Goal: Browse casually: Explore the website without a specific task or goal

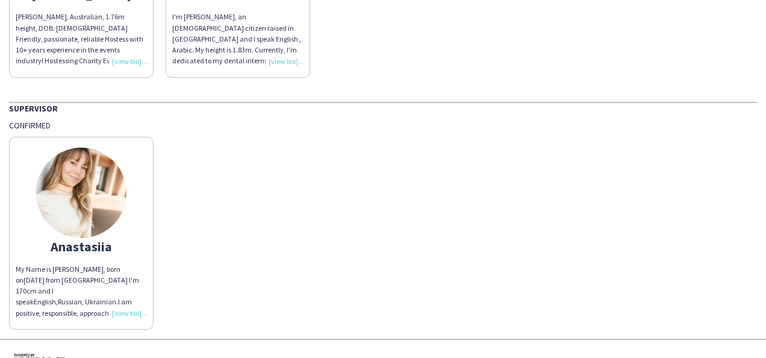
scroll to position [1048, 0]
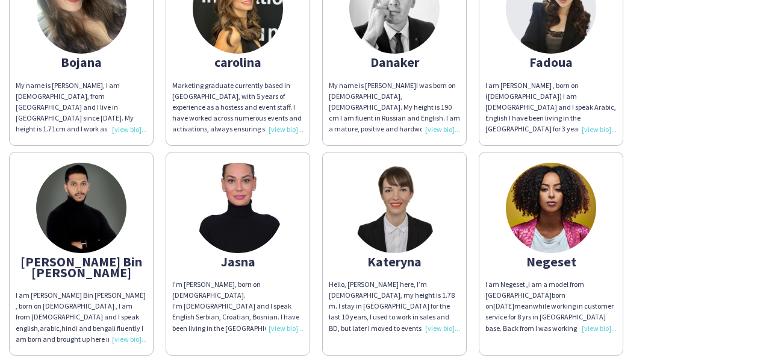
scroll to position [482, 0]
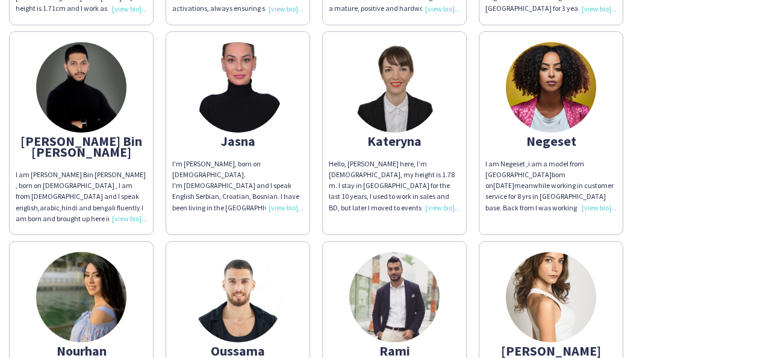
click at [568, 88] on img at bounding box center [551, 87] width 90 height 90
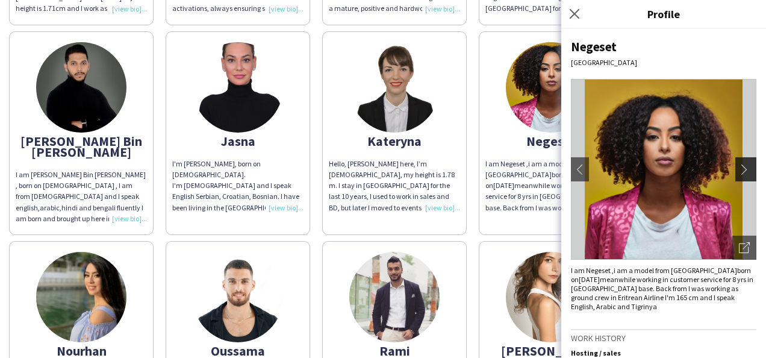
click at [739, 170] on app-icon "chevron-right" at bounding box center [747, 169] width 17 height 11
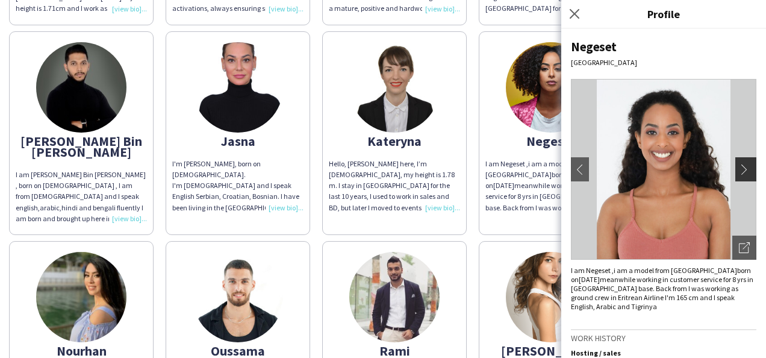
click at [739, 170] on app-icon "chevron-right" at bounding box center [747, 169] width 17 height 11
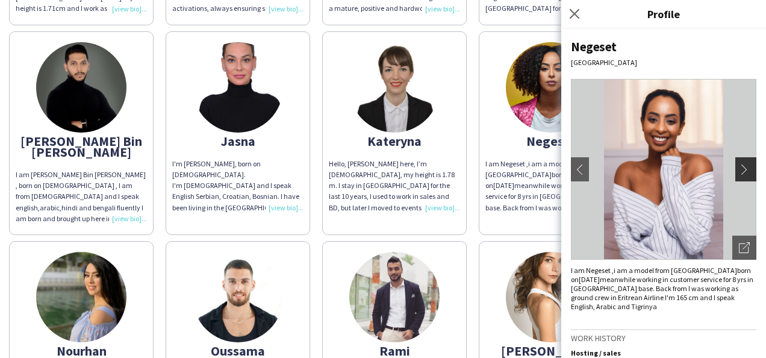
click at [739, 170] on app-icon "chevron-right" at bounding box center [747, 169] width 17 height 11
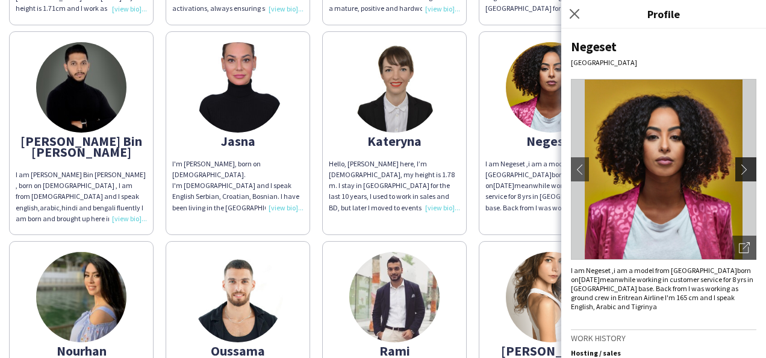
click at [739, 170] on app-icon "chevron-right" at bounding box center [747, 169] width 17 height 11
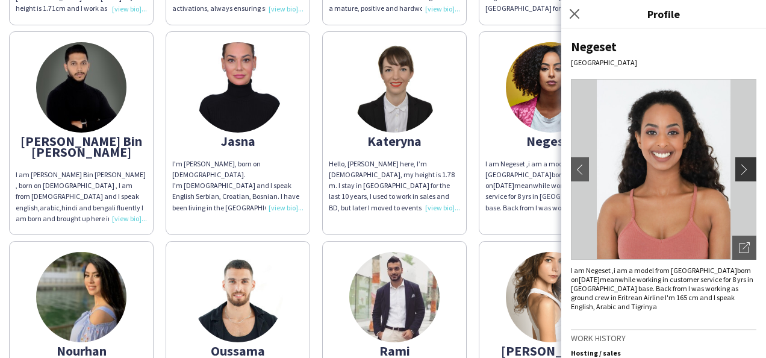
click at [739, 170] on app-icon "chevron-right" at bounding box center [747, 169] width 17 height 11
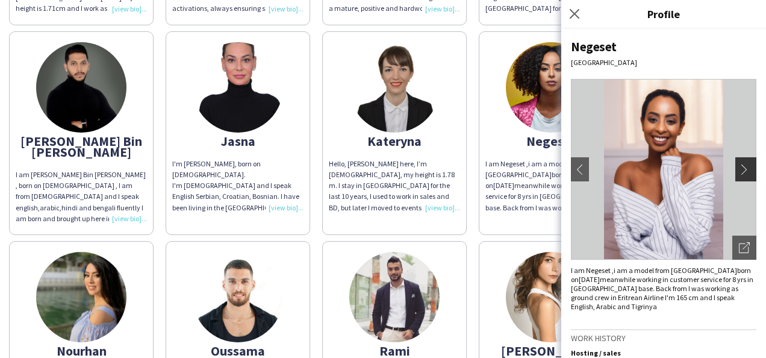
click at [739, 170] on app-icon "chevron-right" at bounding box center [747, 169] width 17 height 11
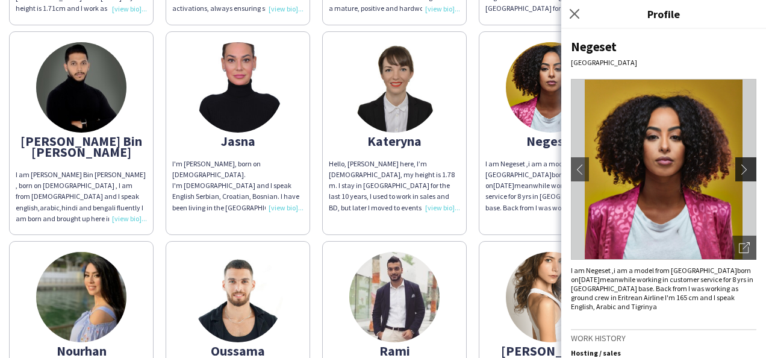
click at [739, 170] on app-icon "chevron-right" at bounding box center [747, 169] width 17 height 11
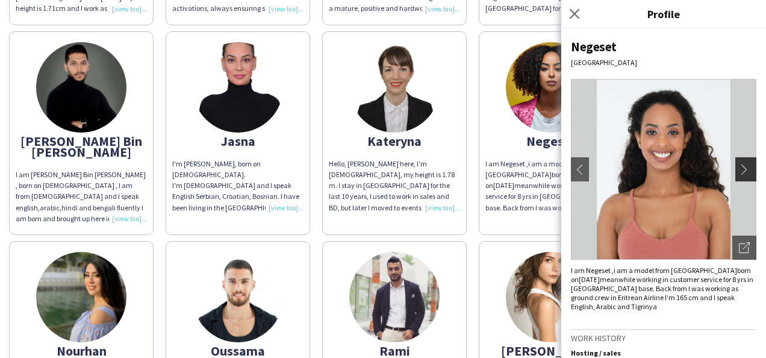
click at [739, 170] on app-icon "chevron-right" at bounding box center [747, 169] width 17 height 11
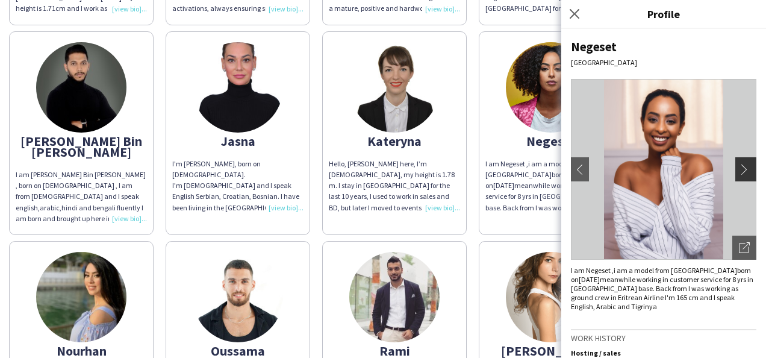
click at [739, 170] on app-icon "chevron-right" at bounding box center [747, 169] width 17 height 11
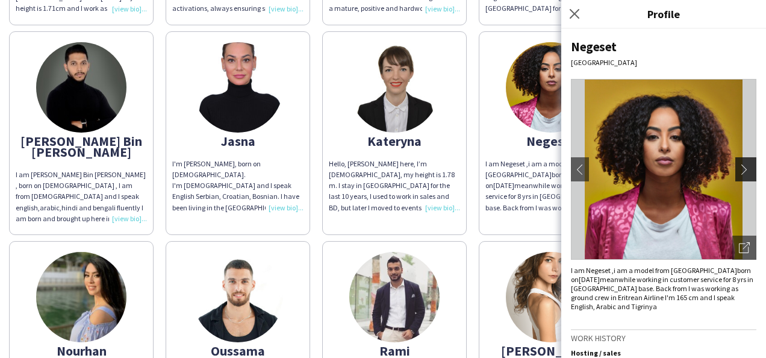
click at [739, 170] on app-icon "chevron-right" at bounding box center [747, 169] width 17 height 11
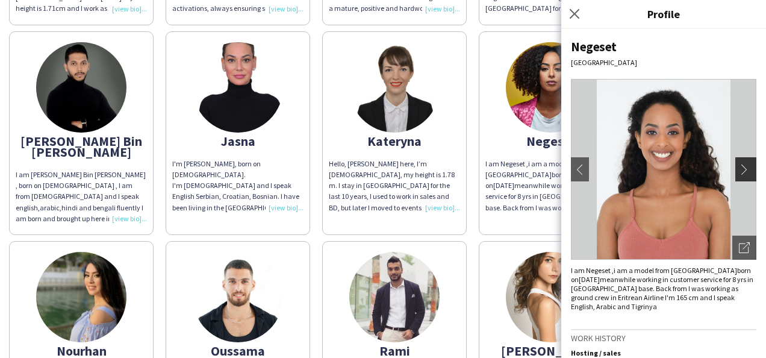
click at [739, 170] on app-icon "chevron-right" at bounding box center [747, 169] width 17 height 11
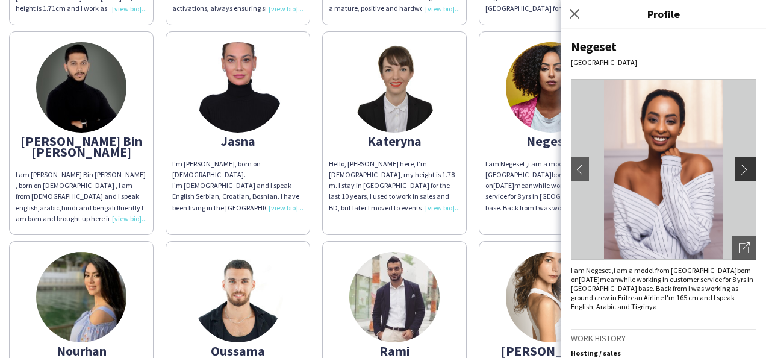
click at [739, 170] on app-icon "chevron-right" at bounding box center [747, 169] width 17 height 11
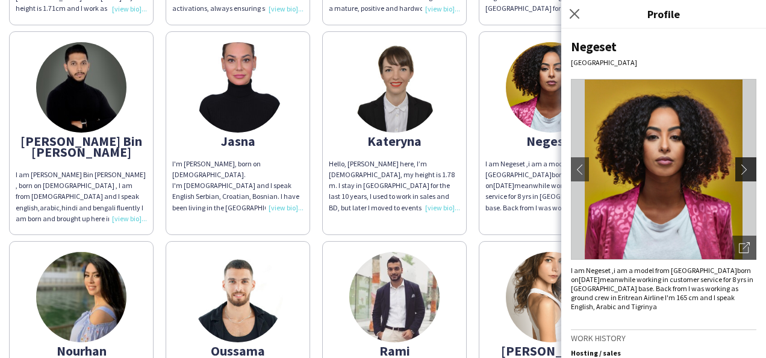
click at [740, 178] on button "chevron-right" at bounding box center [747, 169] width 24 height 24
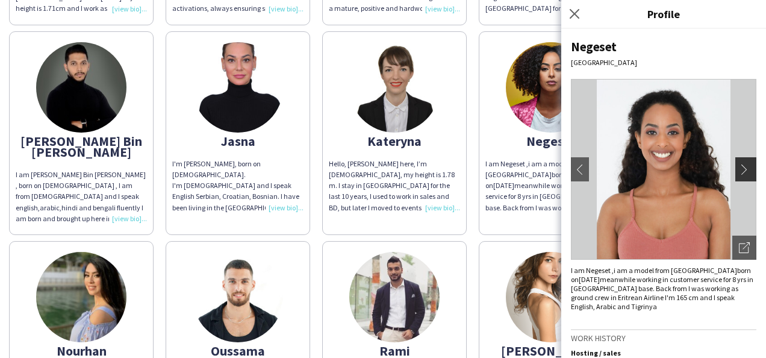
click at [740, 178] on button "chevron-right" at bounding box center [747, 169] width 24 height 24
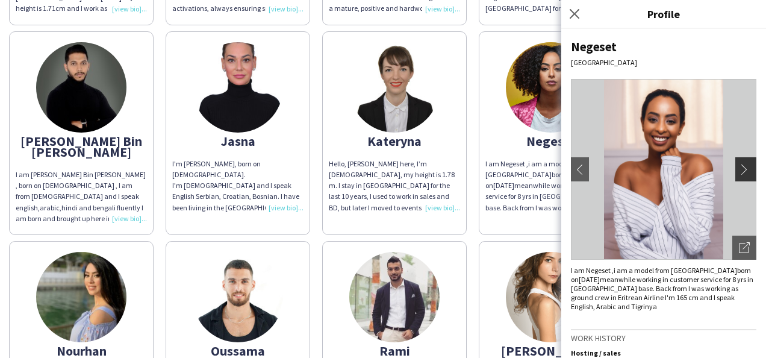
click at [740, 178] on button "chevron-right" at bounding box center [747, 169] width 24 height 24
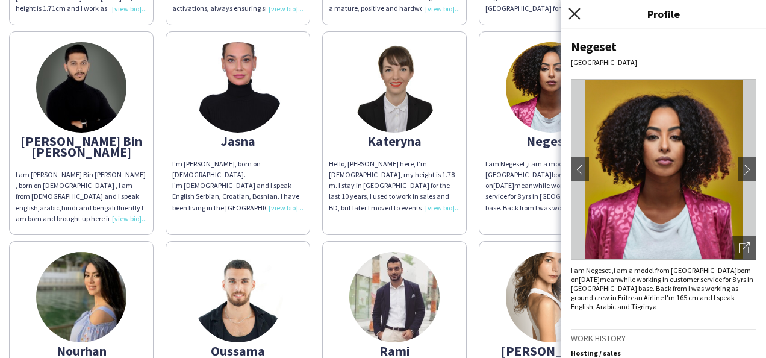
click at [573, 15] on icon at bounding box center [573, 13] width 11 height 11
